Goal: Find specific page/section: Find specific page/section

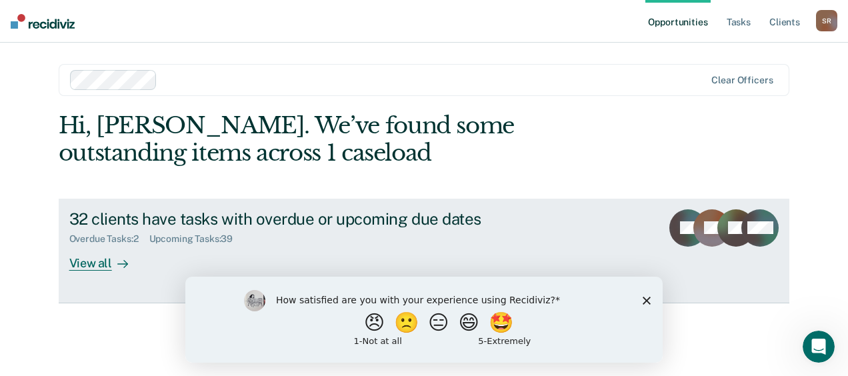
click at [77, 266] on div "View all" at bounding box center [106, 258] width 75 height 26
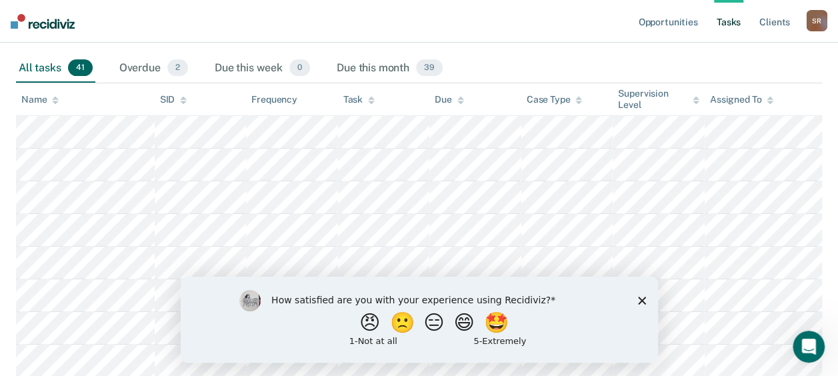
scroll to position [200, 0]
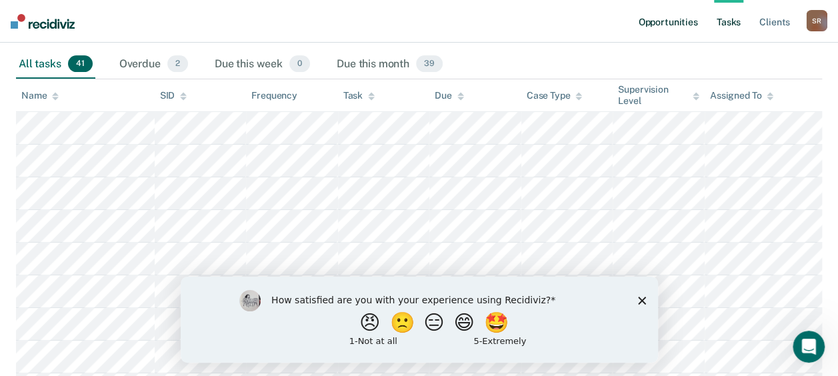
click at [684, 25] on link "Opportunities" at bounding box center [668, 21] width 65 height 43
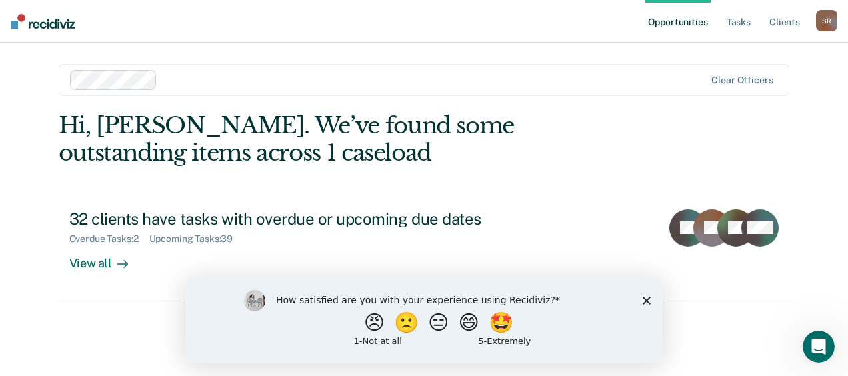
click at [647, 299] on polygon "Close survey" at bounding box center [647, 300] width 8 height 8
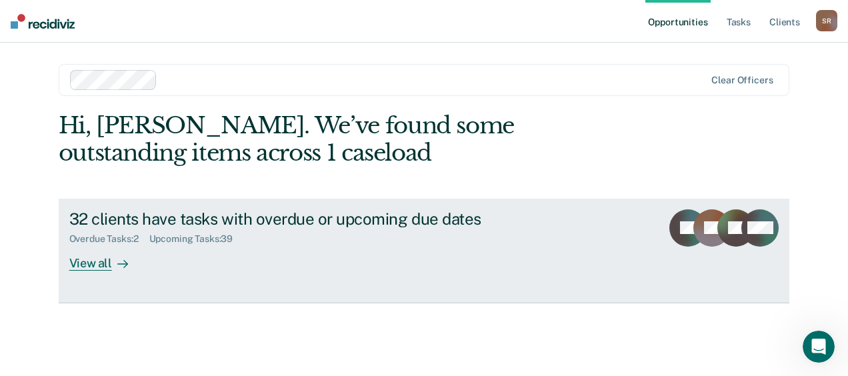
click at [80, 266] on div "View all" at bounding box center [106, 258] width 75 height 26
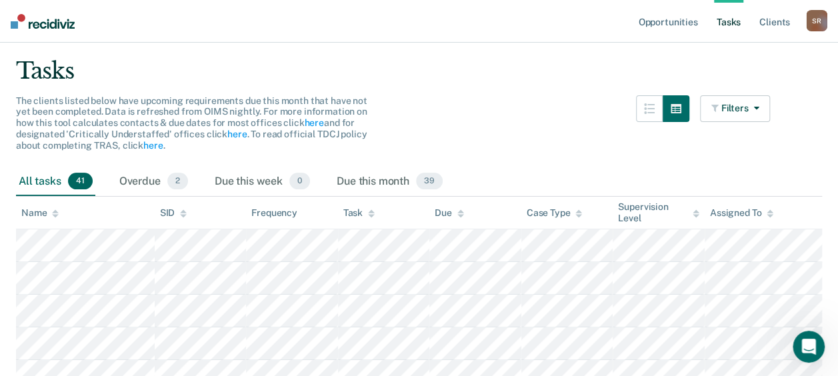
scroll to position [61, 0]
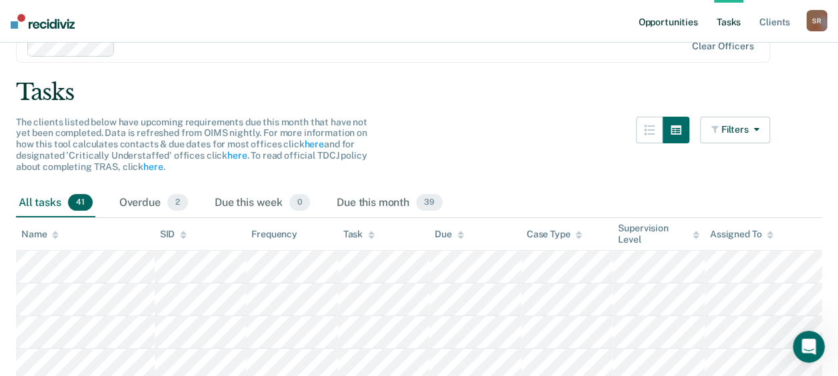
click at [674, 19] on link "Opportunities" at bounding box center [668, 21] width 65 height 43
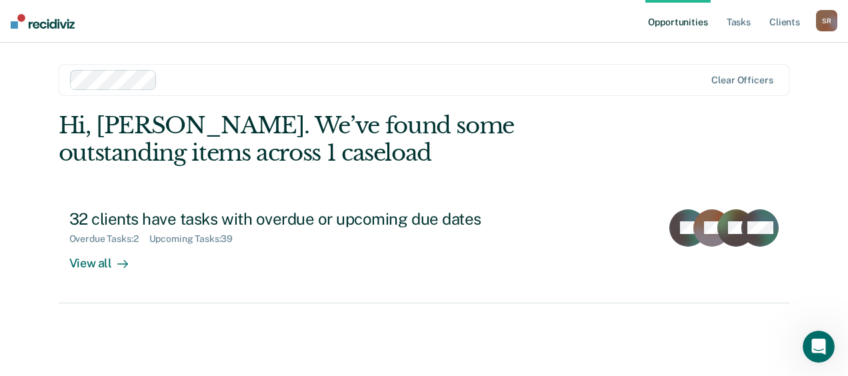
click at [840, 59] on div "Opportunities Tasks Client s [PERSON_NAME] Profile How it works Log Out Clear o…" at bounding box center [424, 188] width 848 height 376
